Goal: Transaction & Acquisition: Purchase product/service

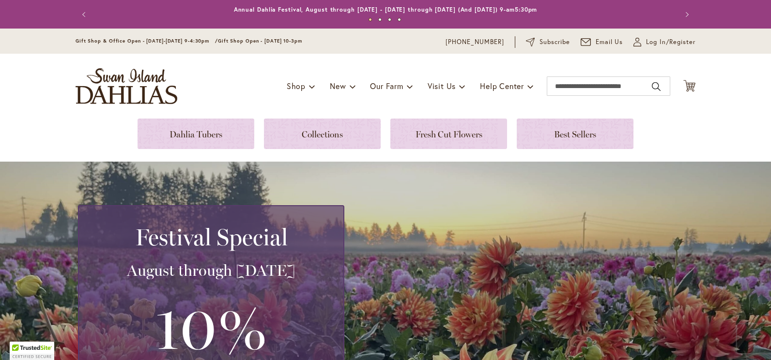
click at [217, 116] on div "Toggle Nav Shop Dahlia Tubers Collections Fresh Cut Dahlias Gardening Supplies …" at bounding box center [385, 86] width 639 height 65
click at [339, 142] on link at bounding box center [322, 134] width 117 height 31
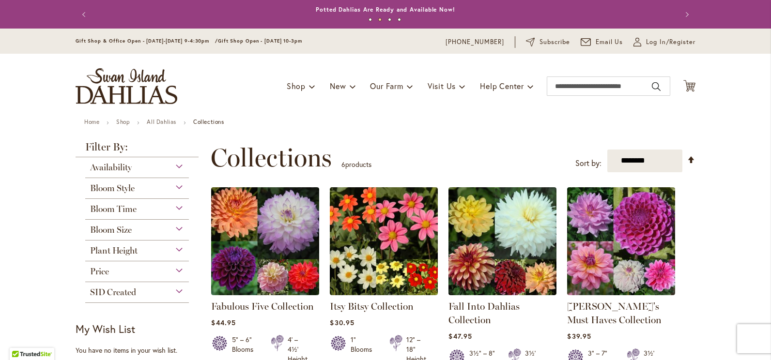
scroll to position [275, 0]
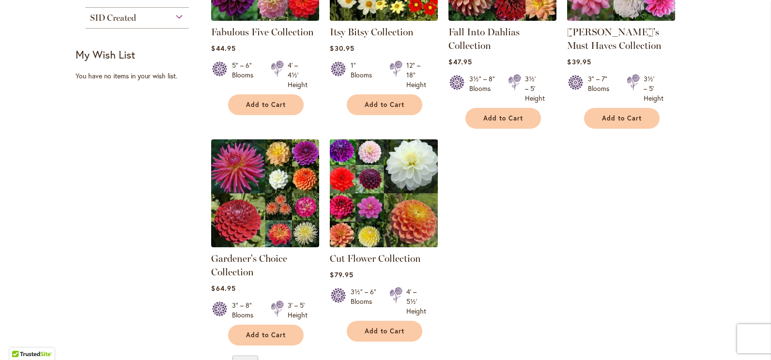
click at [407, 215] on img at bounding box center [383, 193] width 113 height 113
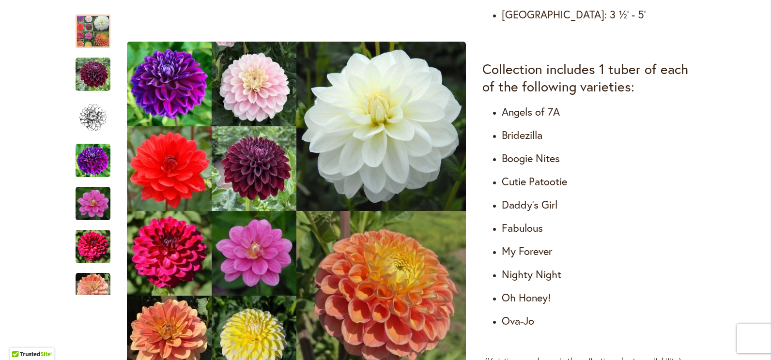
scroll to position [275, 0]
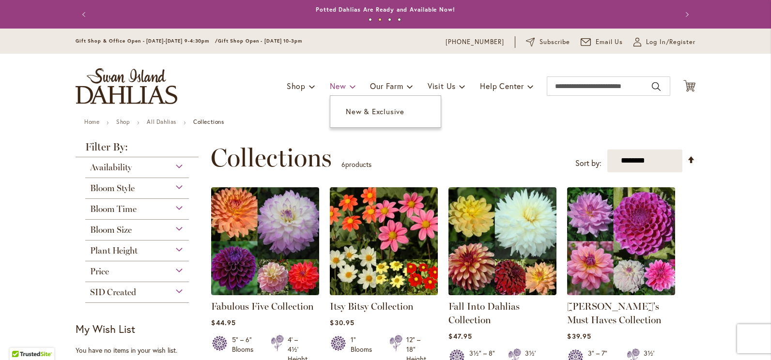
click at [336, 87] on span "New" at bounding box center [338, 86] width 16 height 10
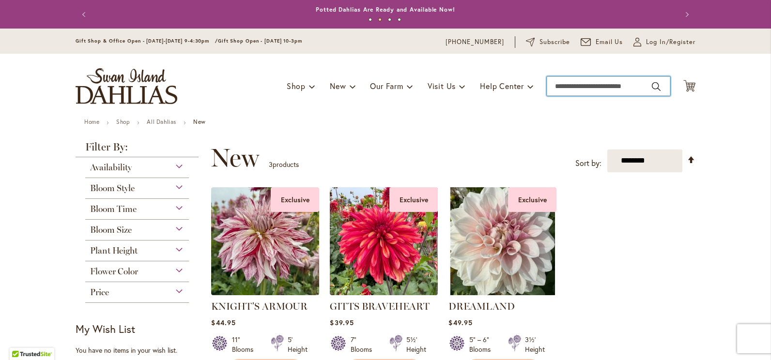
drag, startPoint x: 564, startPoint y: 83, endPoint x: 558, endPoint y: 76, distance: 10.0
click at [564, 82] on input "Search" at bounding box center [609, 86] width 124 height 19
type input "*******"
